Goal: Task Accomplishment & Management: Manage account settings

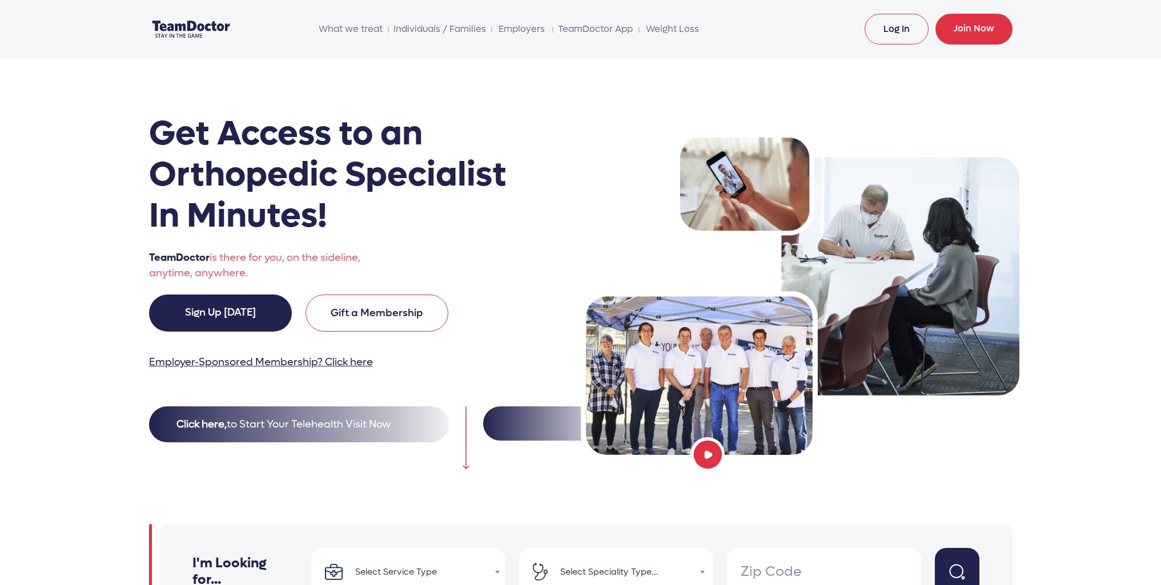
click at [903, 33] on link "Log In" at bounding box center [896, 29] width 64 height 31
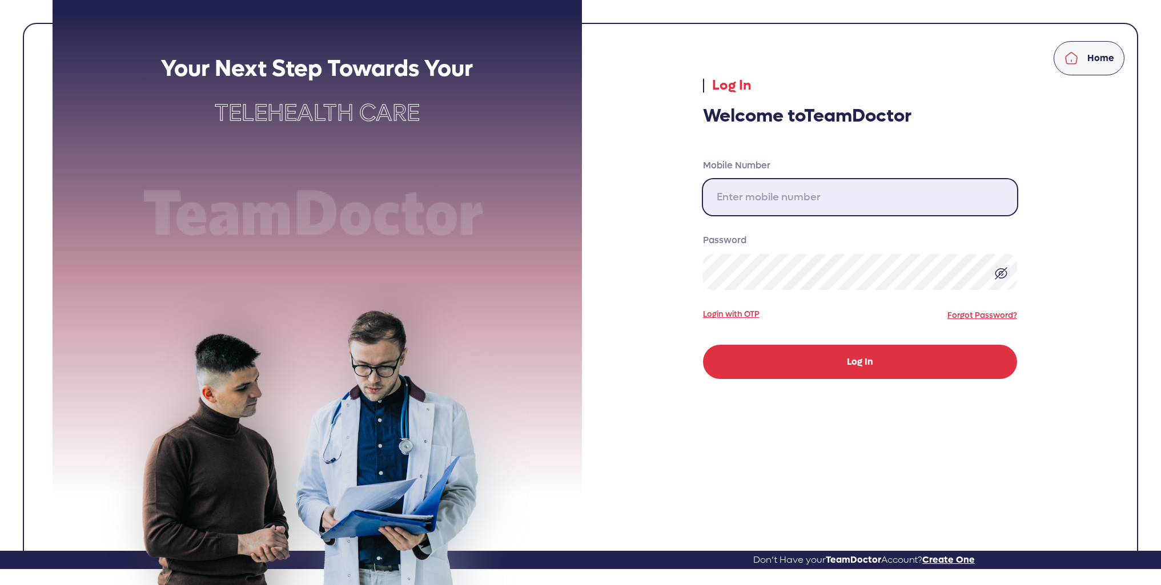
type input "310-717-3000"
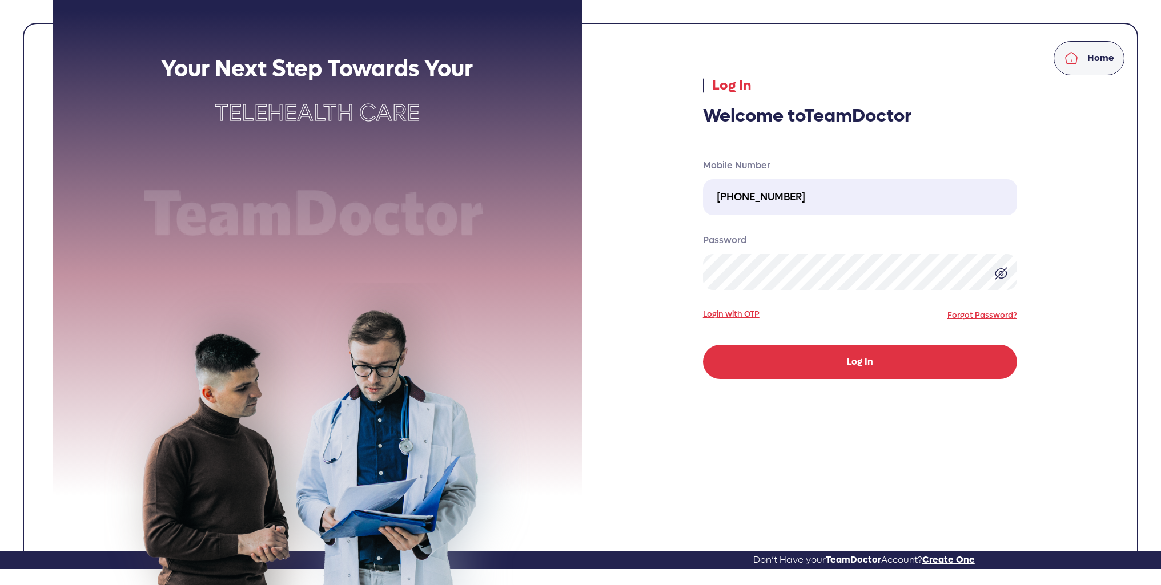
click at [805, 356] on button "Log In" at bounding box center [860, 362] width 314 height 34
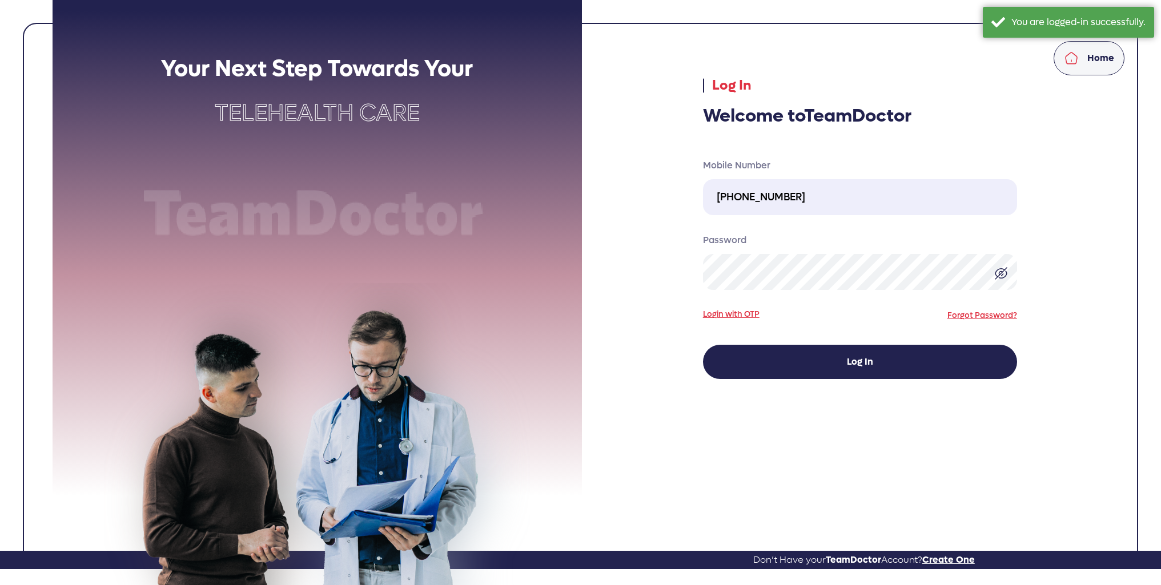
select select "pending"
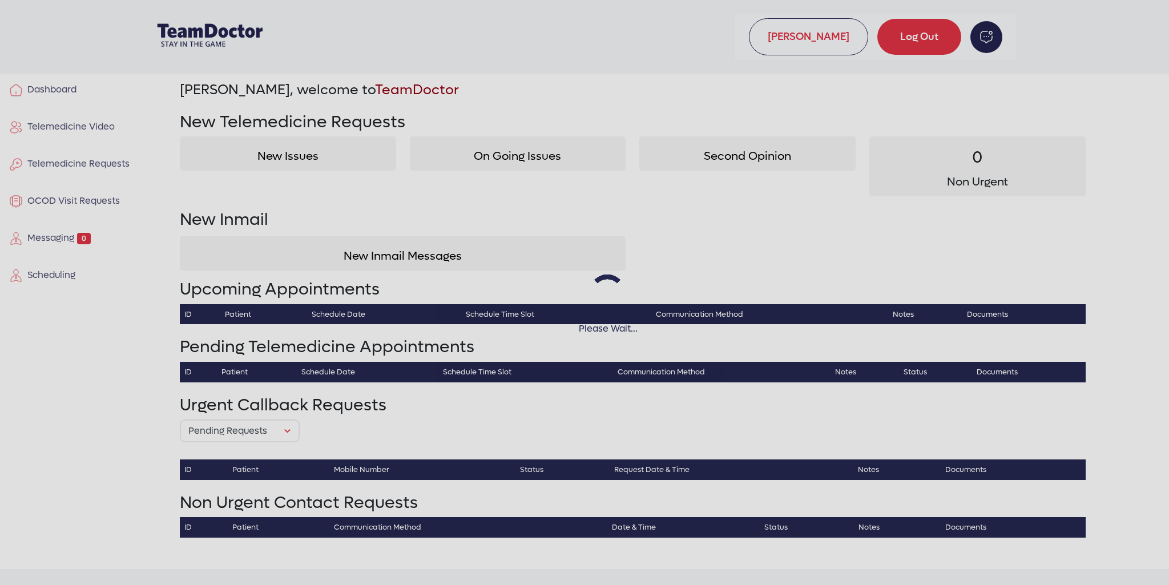
select select "pending"
